Goal: Task Accomplishment & Management: Complete application form

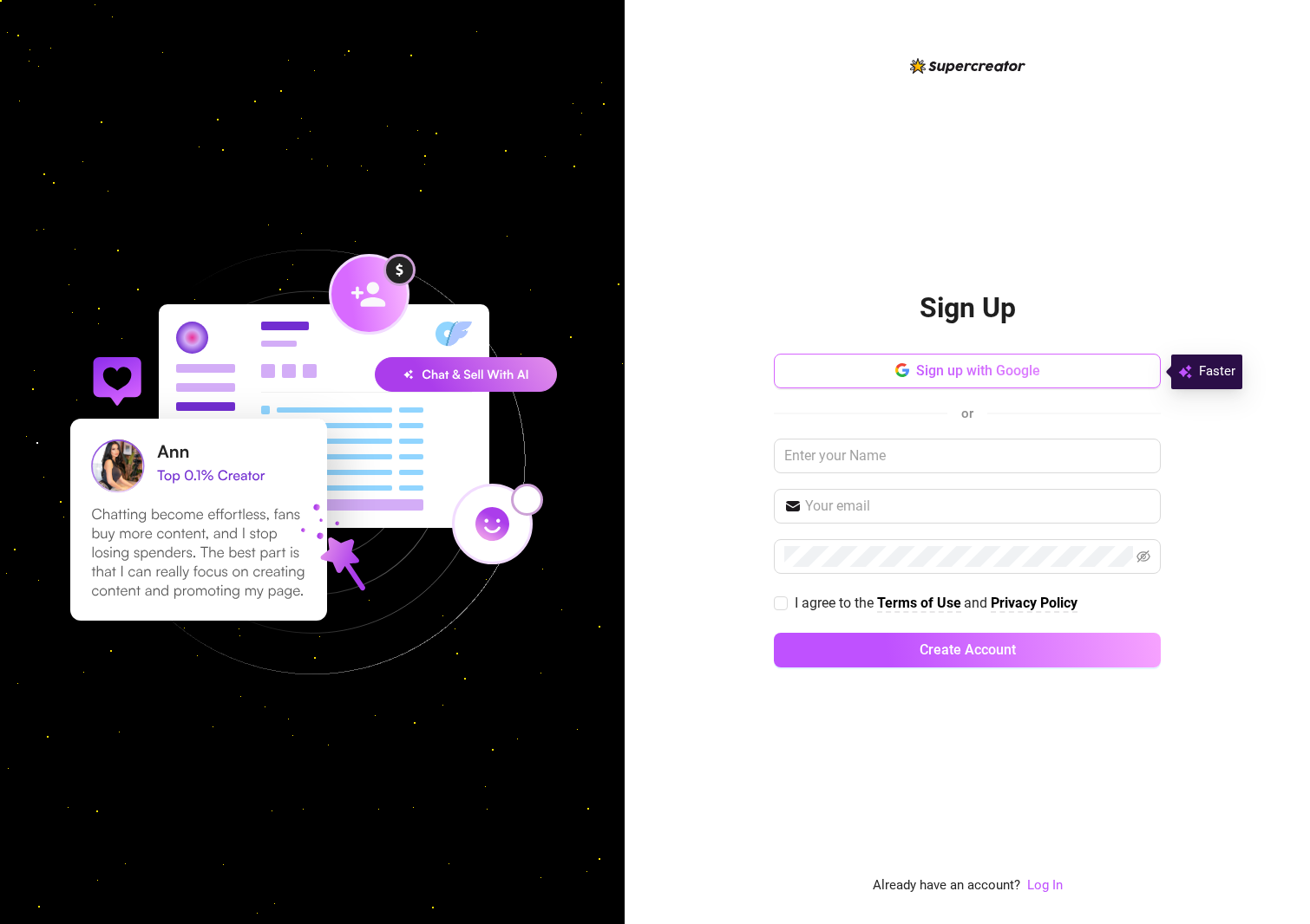
click at [962, 374] on span "Sign up with Google" at bounding box center [978, 370] width 124 height 17
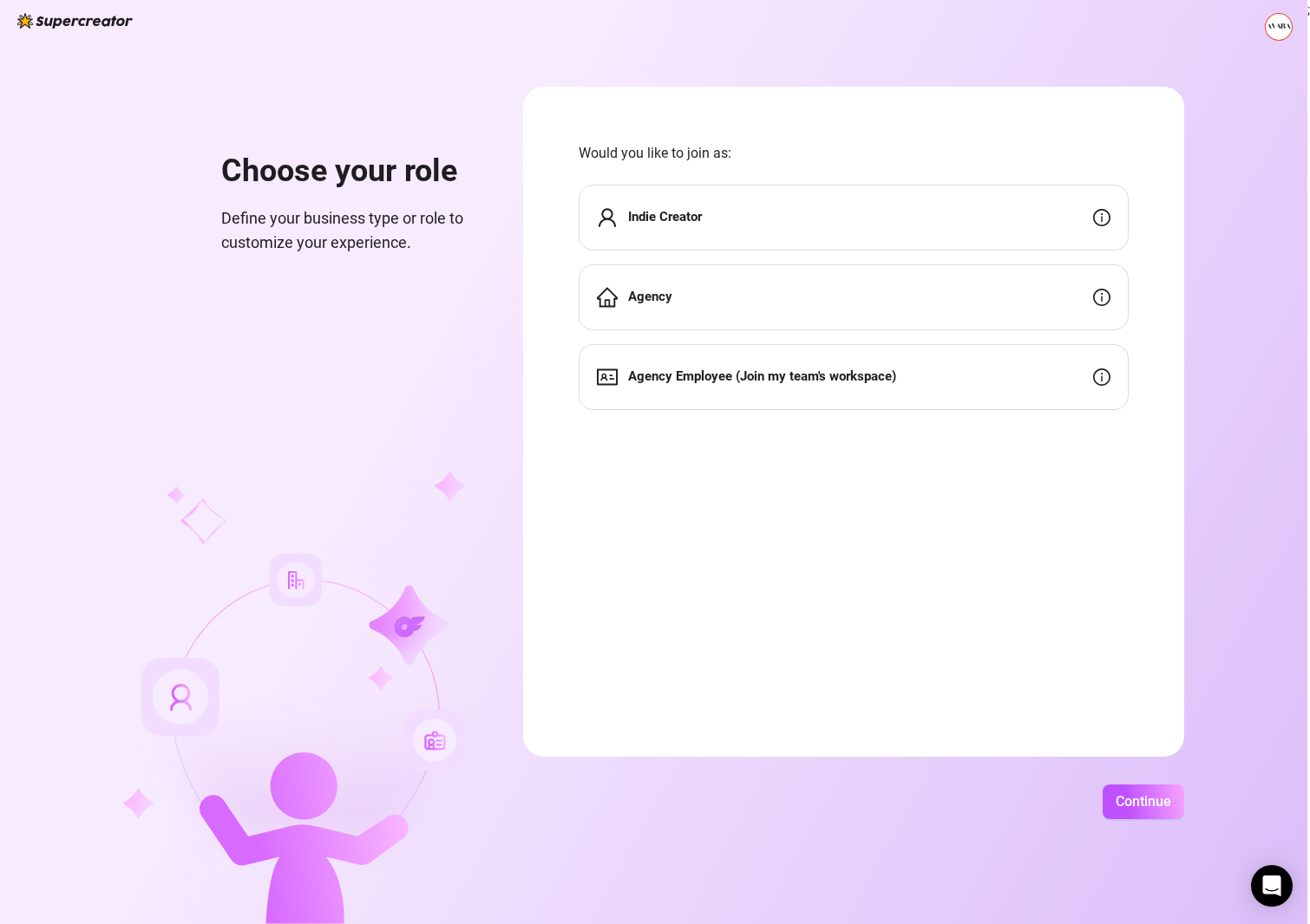
click at [817, 300] on div "Agency" at bounding box center [853, 297] width 549 height 66
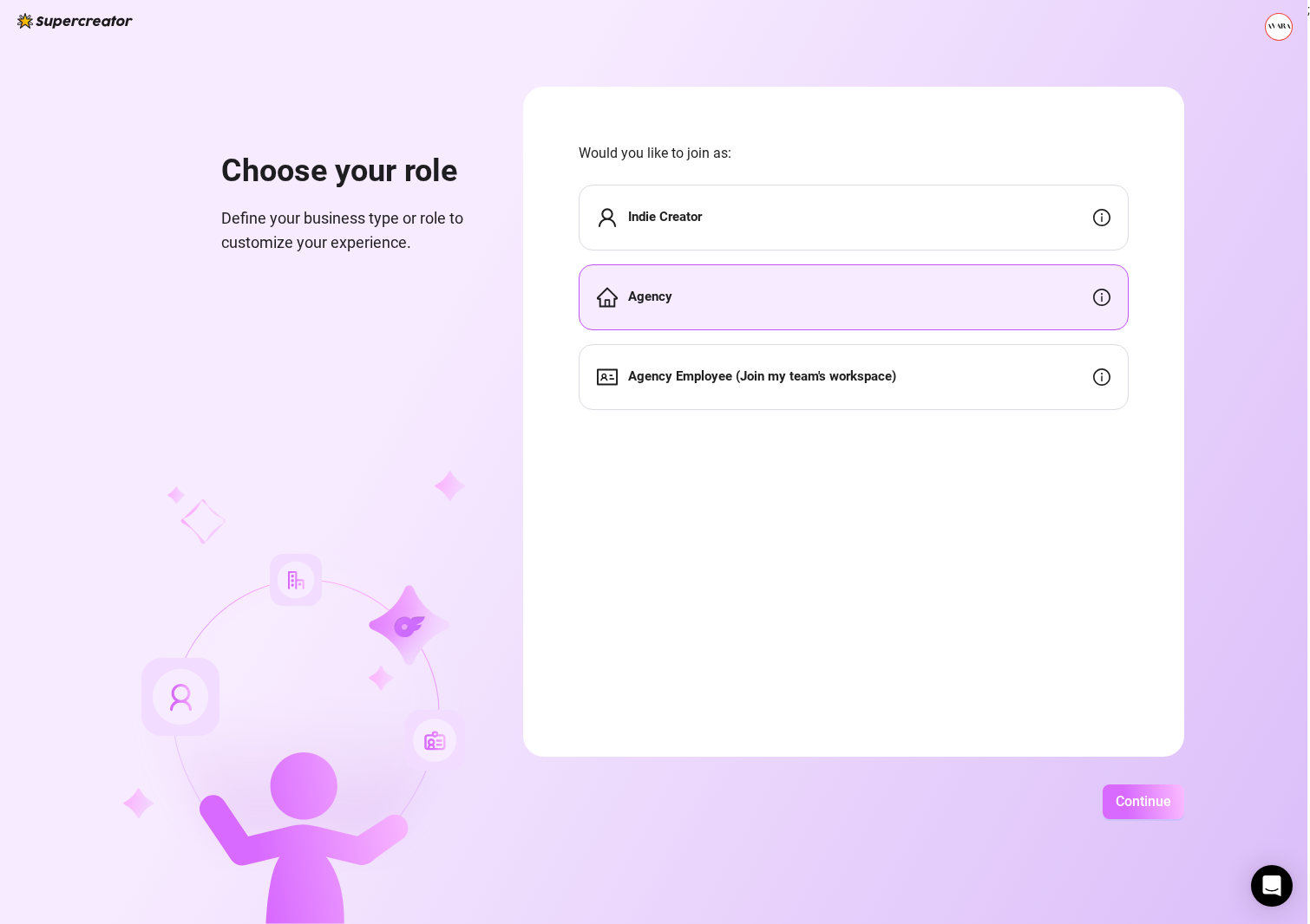
click at [1150, 813] on button "Continue" at bounding box center [1143, 801] width 82 height 35
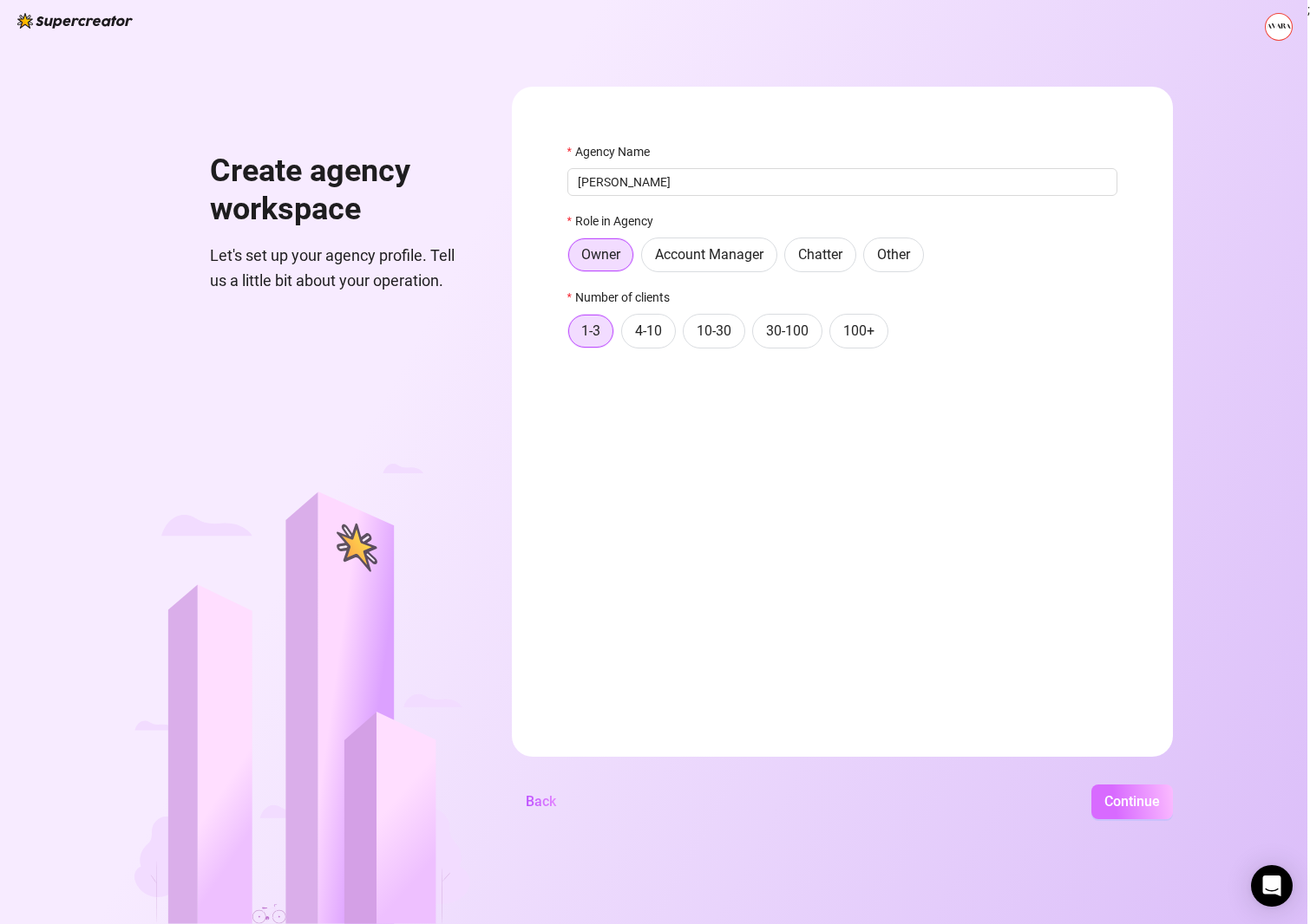
type input "[PERSON_NAME]"
click at [1156, 787] on button "Continue" at bounding box center [1132, 801] width 82 height 35
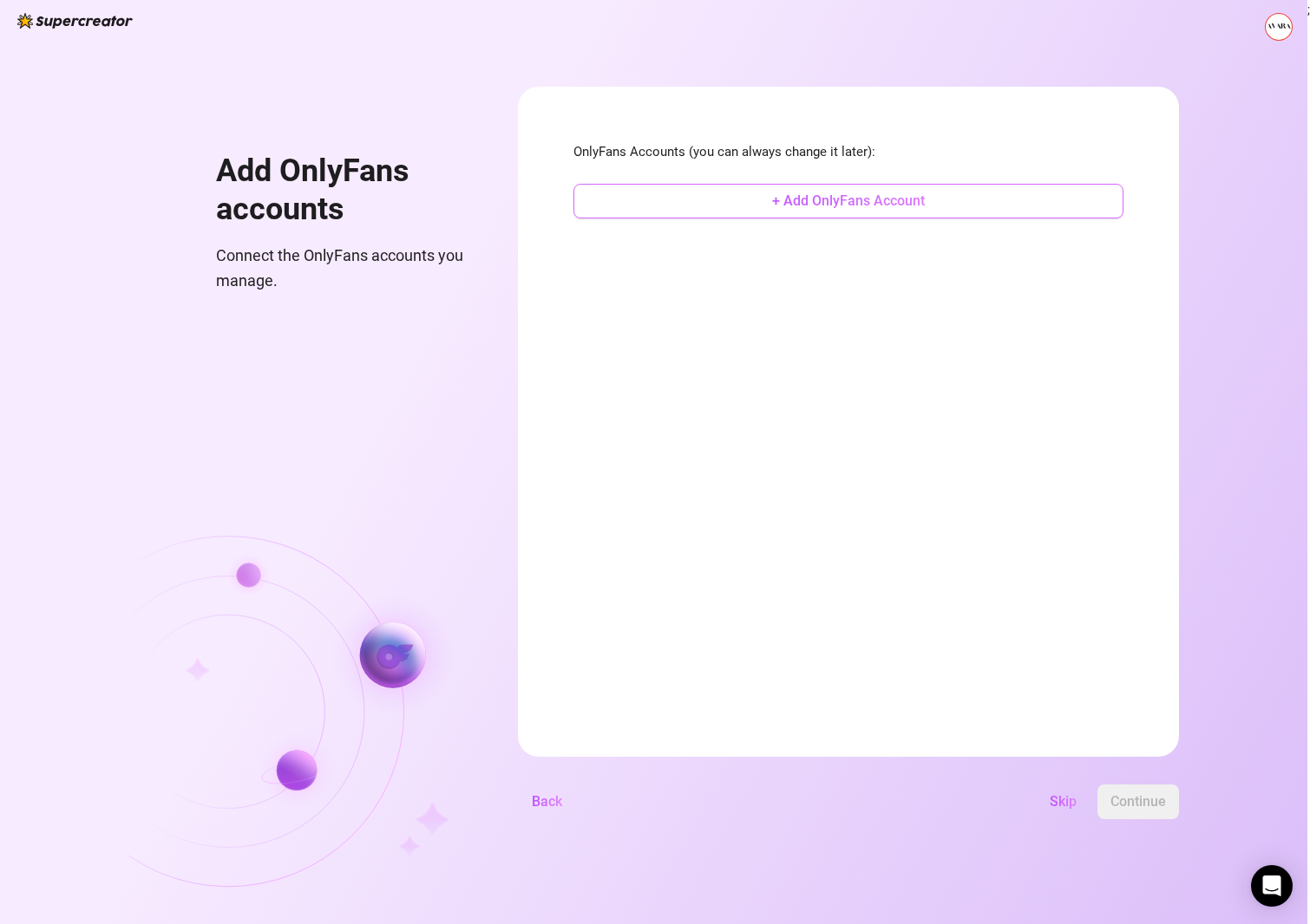
click at [822, 210] on button "+ Add OnlyFans Account" at bounding box center [848, 200] width 549 height 35
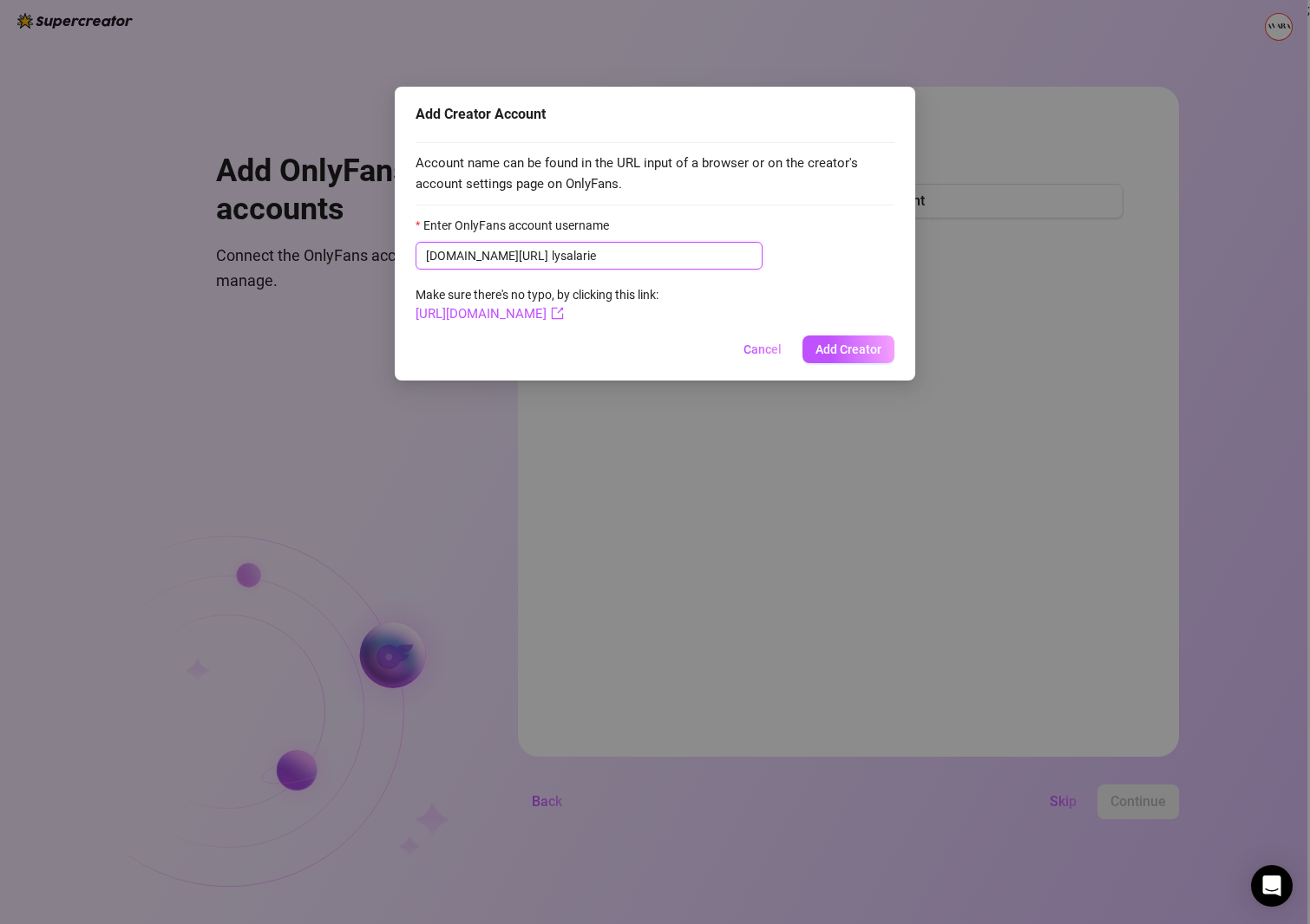
type input "lysalarie"
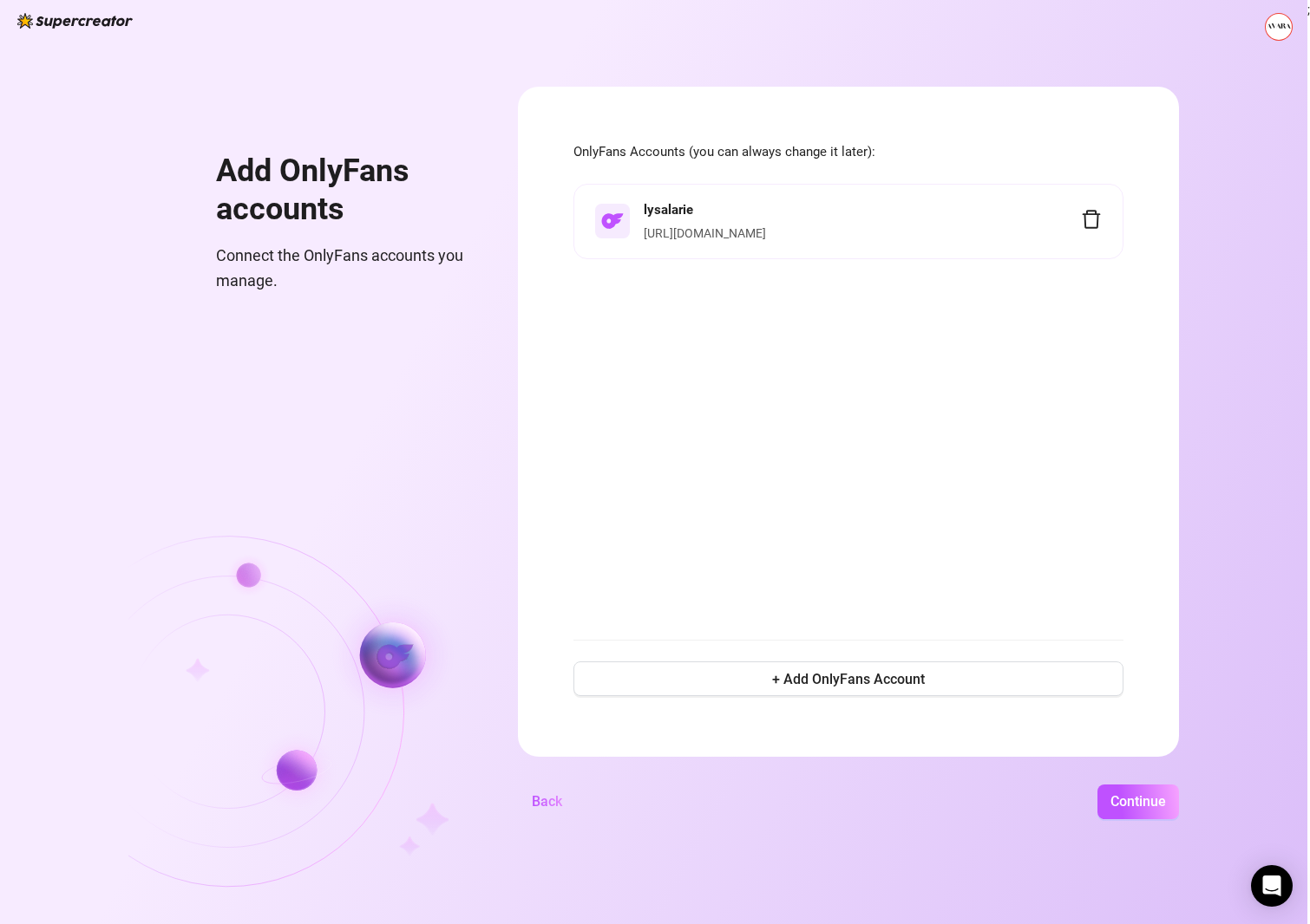
click at [1102, 215] on icon "delete" at bounding box center [1091, 219] width 20 height 20
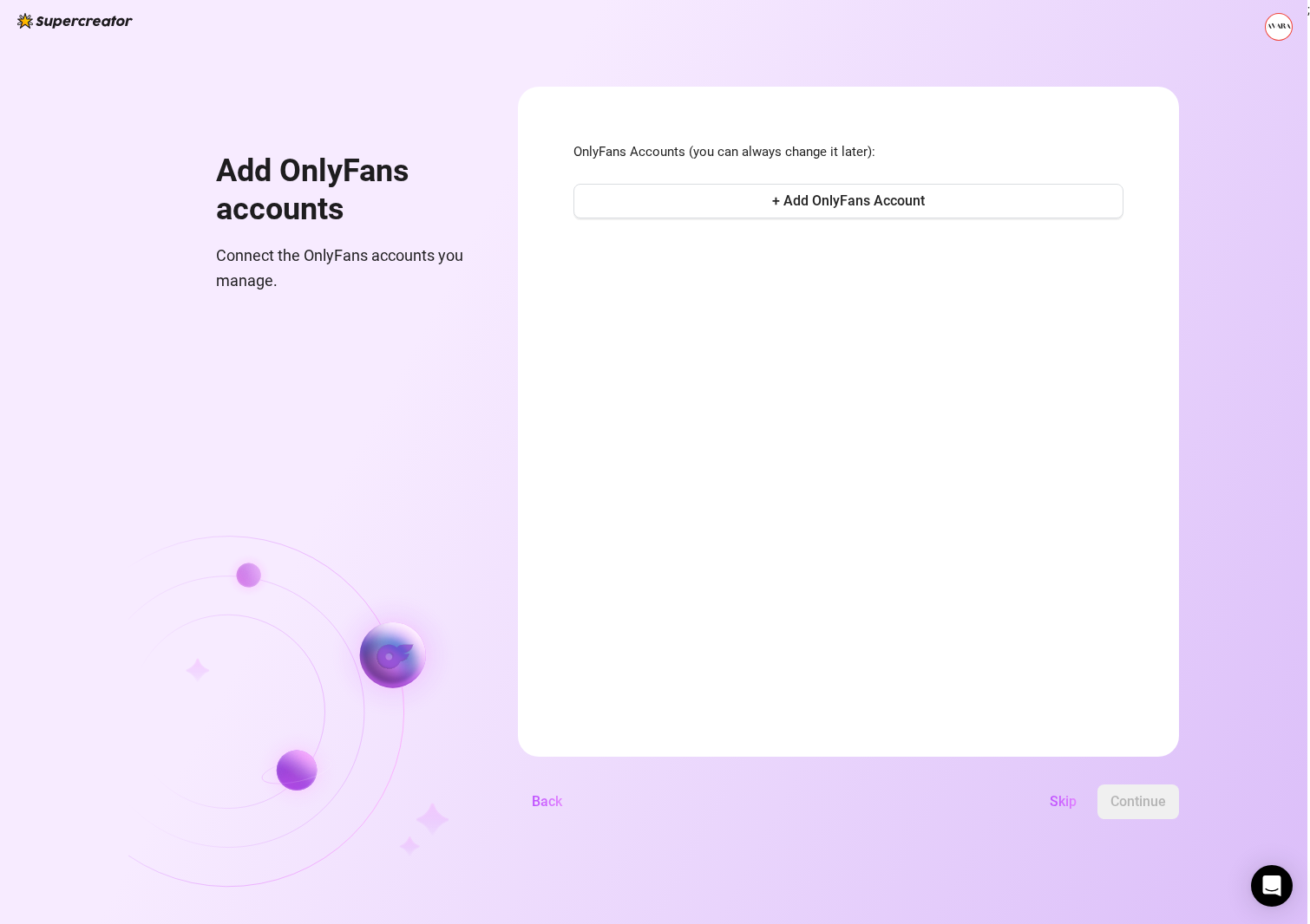
click at [906, 204] on span "+ Add OnlyFans Account" at bounding box center [848, 200] width 152 height 17
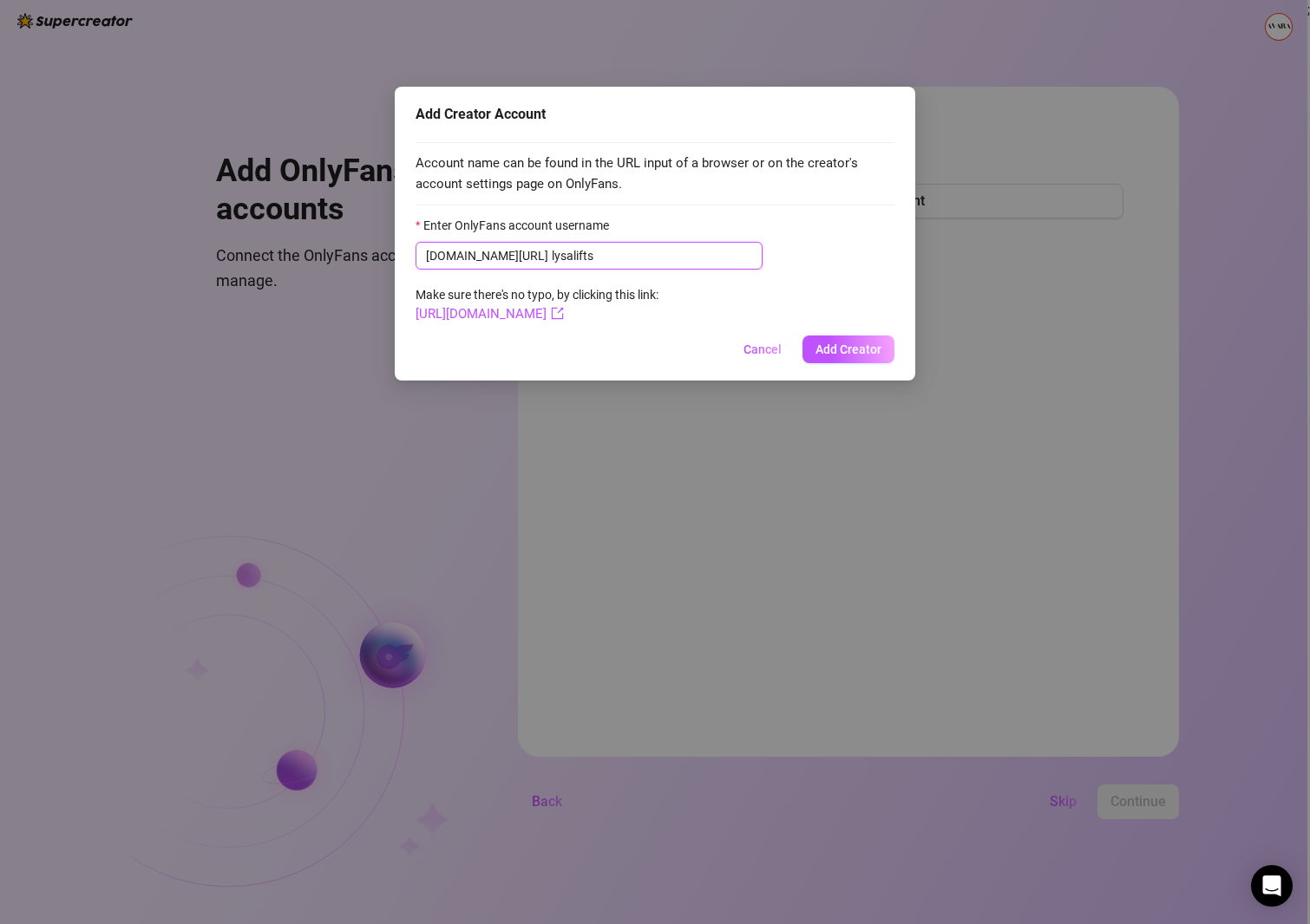
type input "lysalifts"
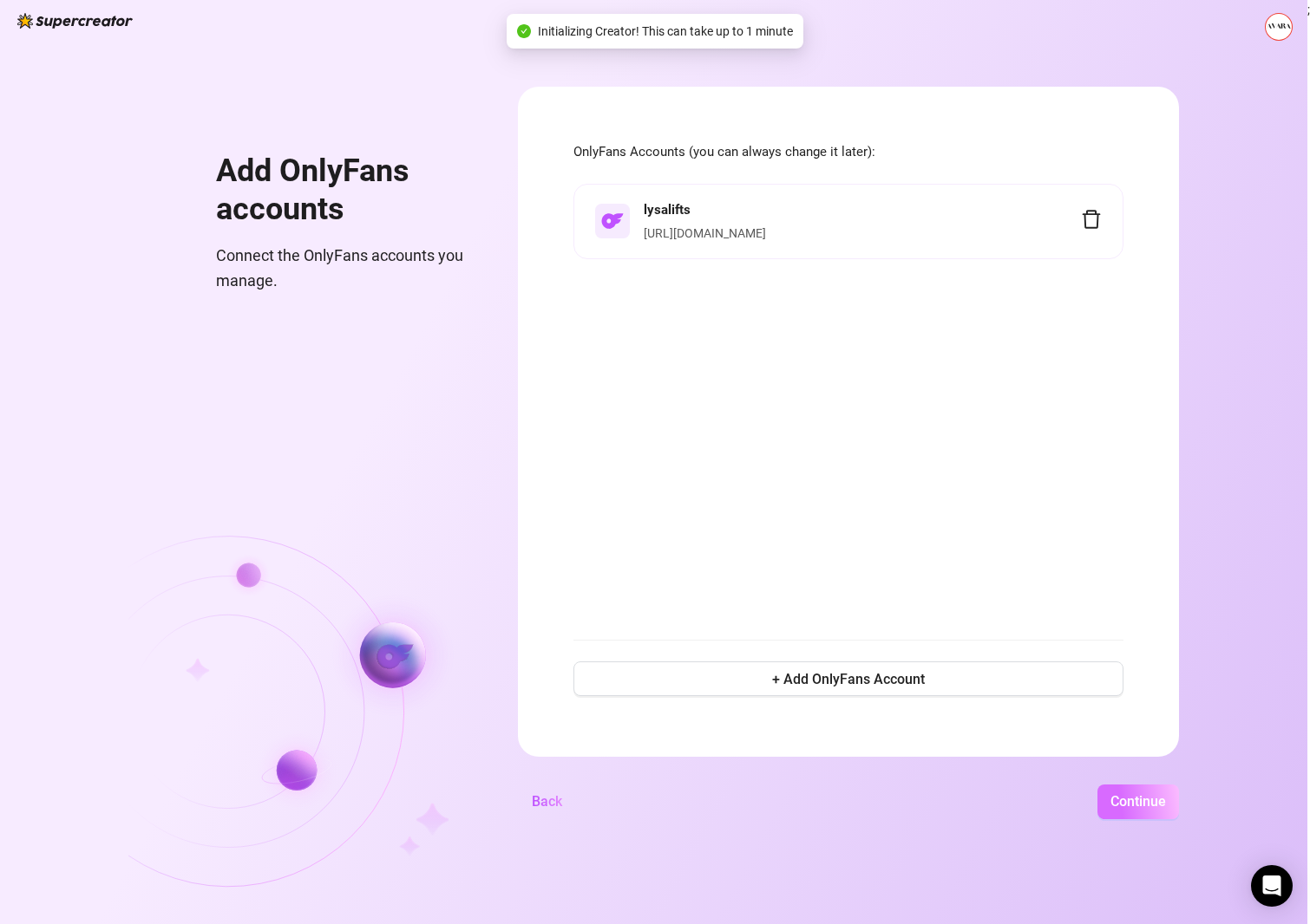
click at [1161, 802] on span "Continue" at bounding box center [1138, 801] width 55 height 17
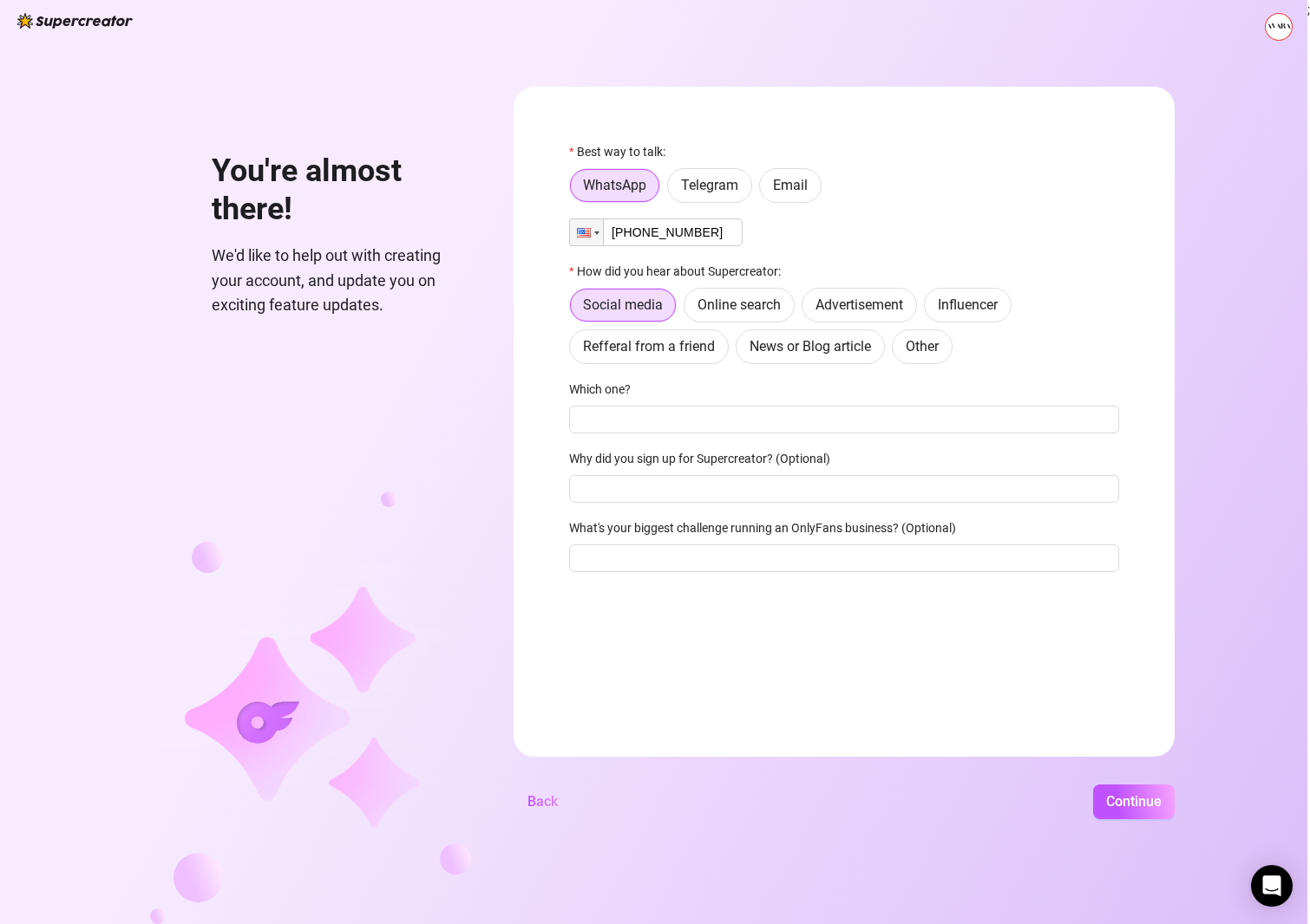
scroll to position [-1, 0]
type input "[PHONE_NUMBER]"
click at [744, 415] on input "Which one?" at bounding box center [843, 419] width 549 height 28
type input "instagram"
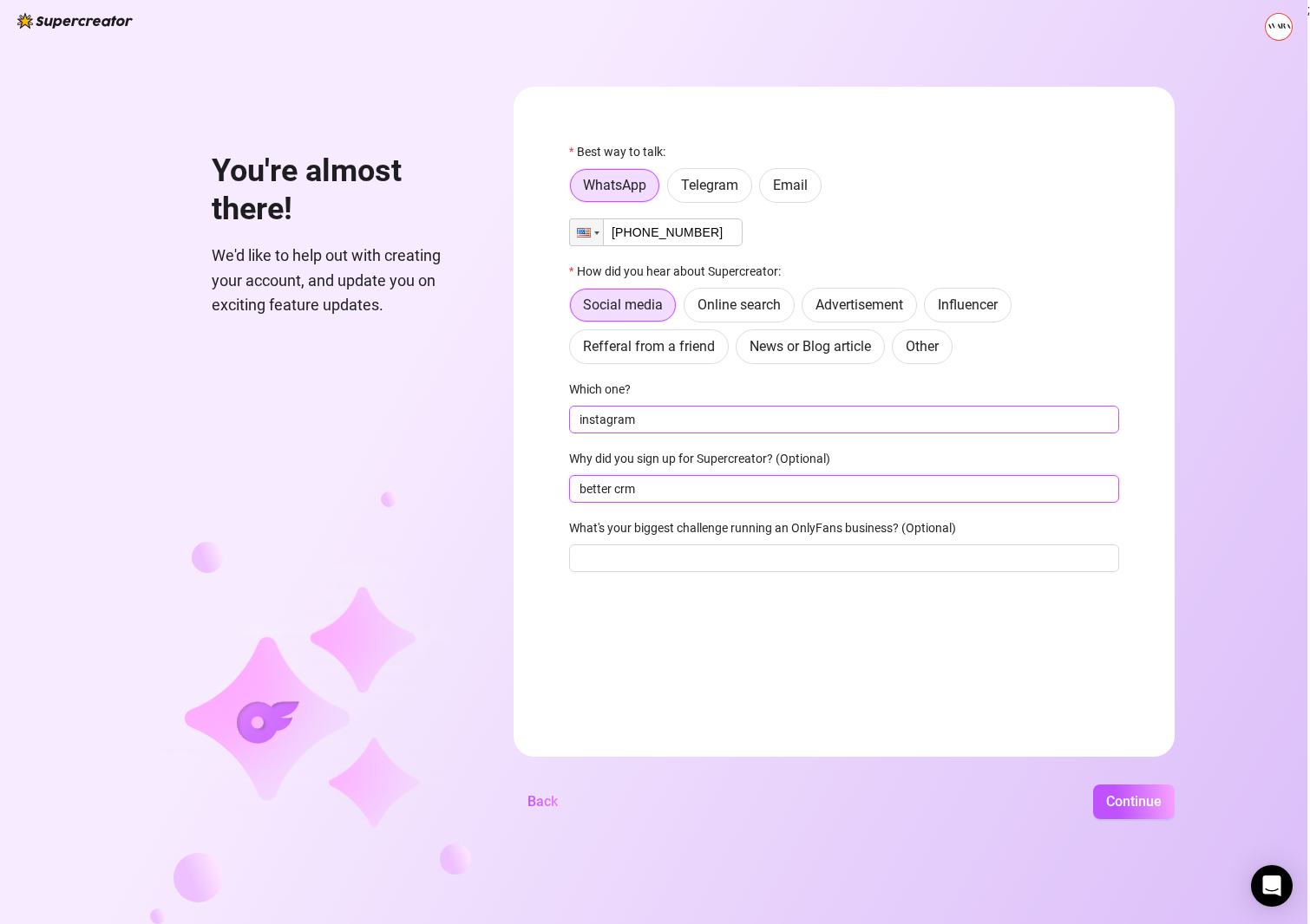
type input "better crm"
type input "n"
type input "network for clients"
click at [1133, 801] on button "Continue" at bounding box center [1134, 801] width 82 height 35
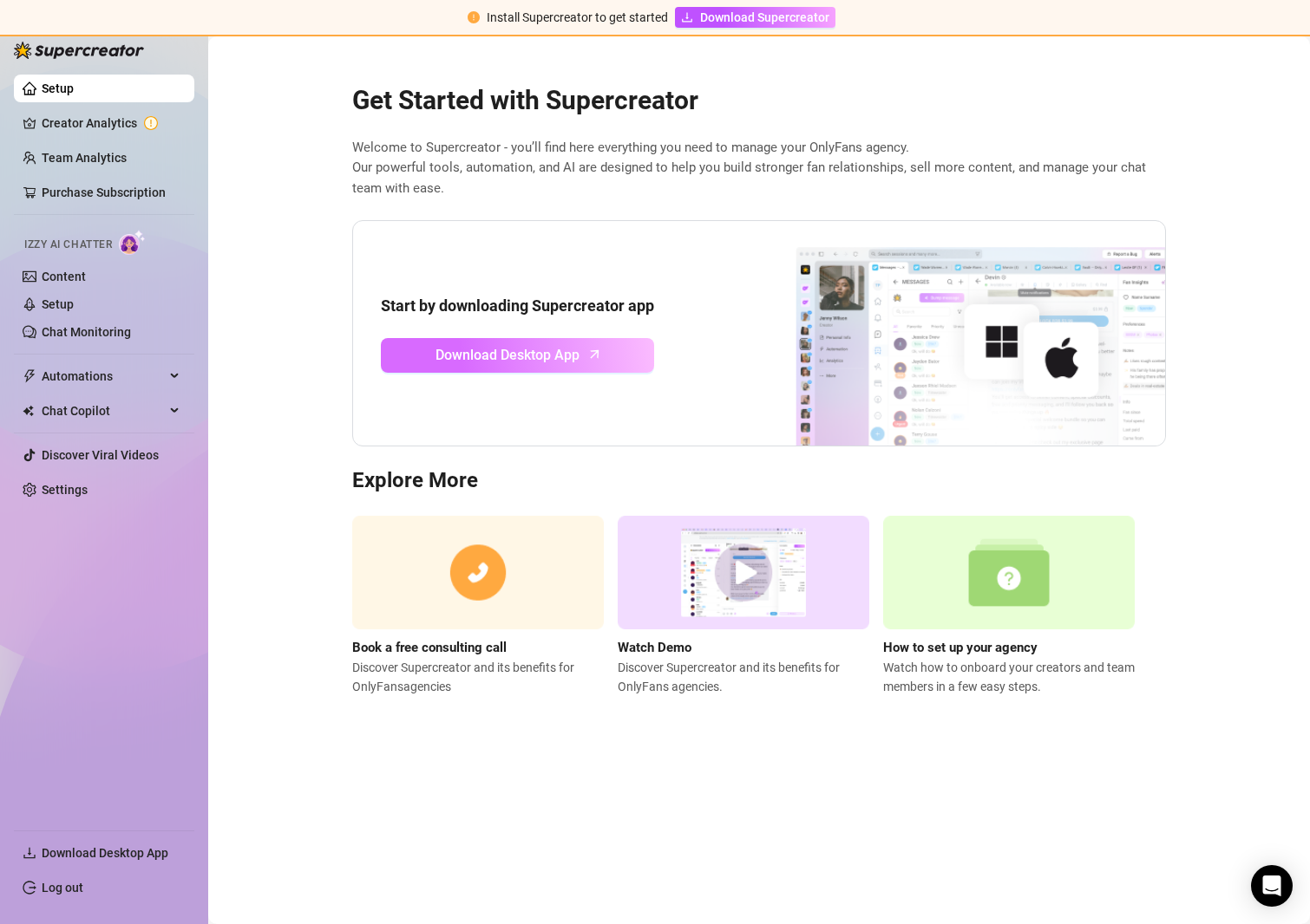
click at [490, 344] on span "Download Desktop App" at bounding box center [508, 355] width 144 height 21
